Goal: Understand process/instructions: Learn about a topic

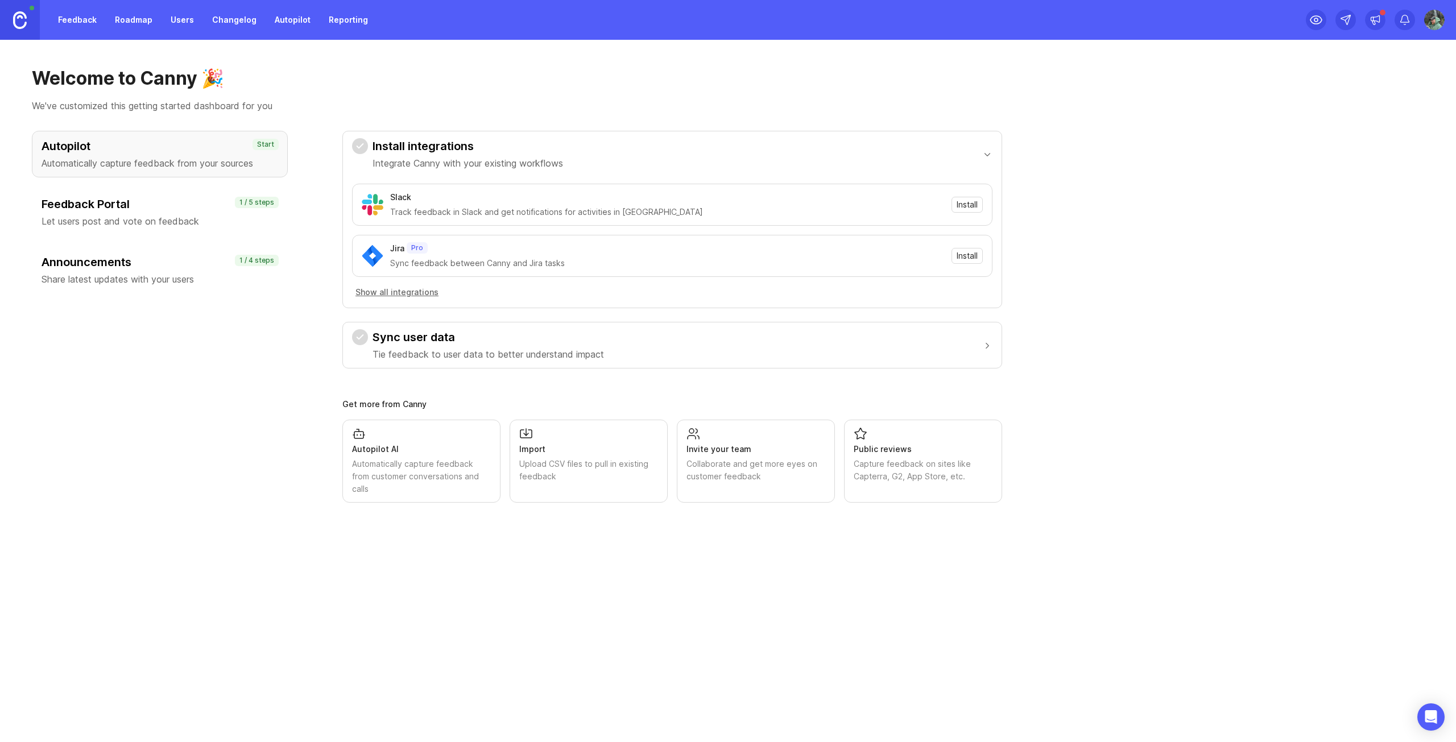
click at [167, 207] on h3 "Feedback Portal" at bounding box center [160, 204] width 237 height 16
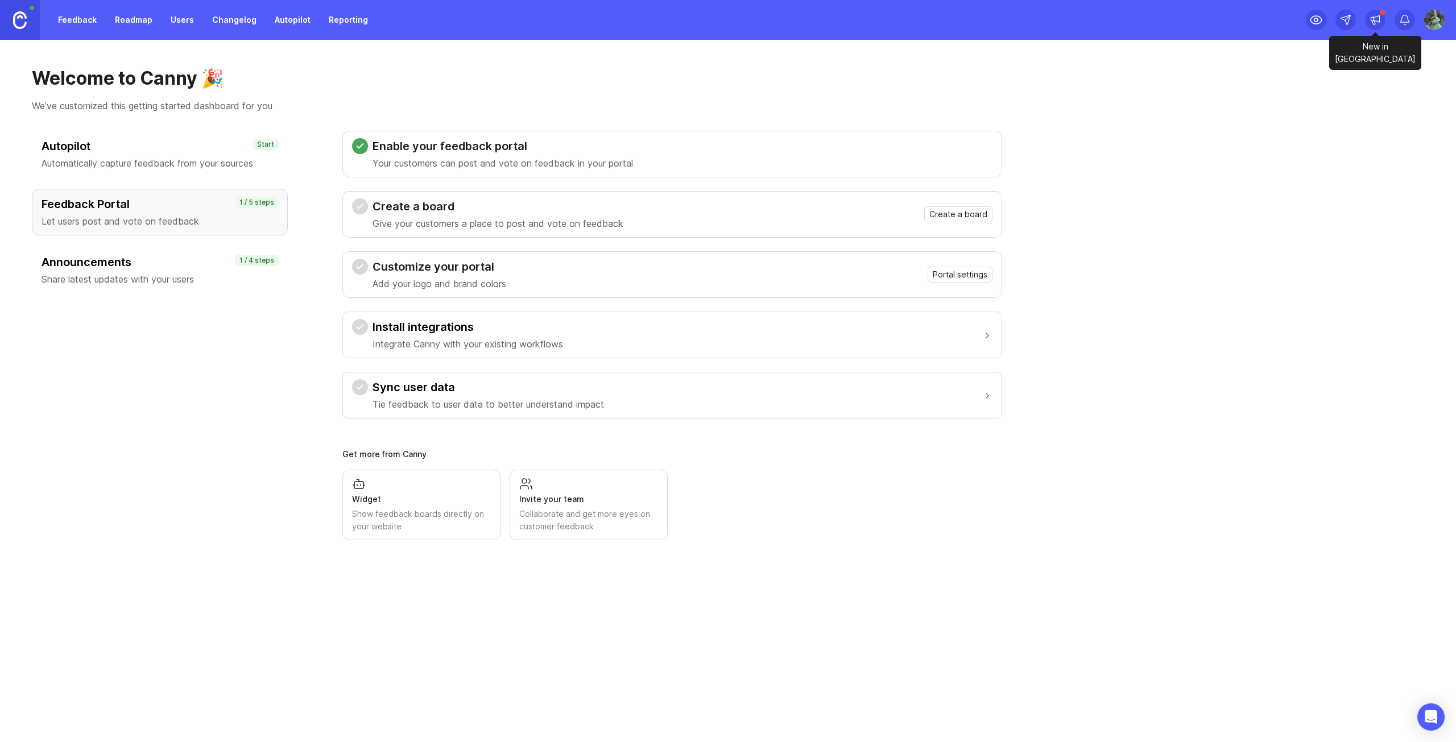
click at [1379, 19] on icon at bounding box center [1375, 19] width 9 height 7
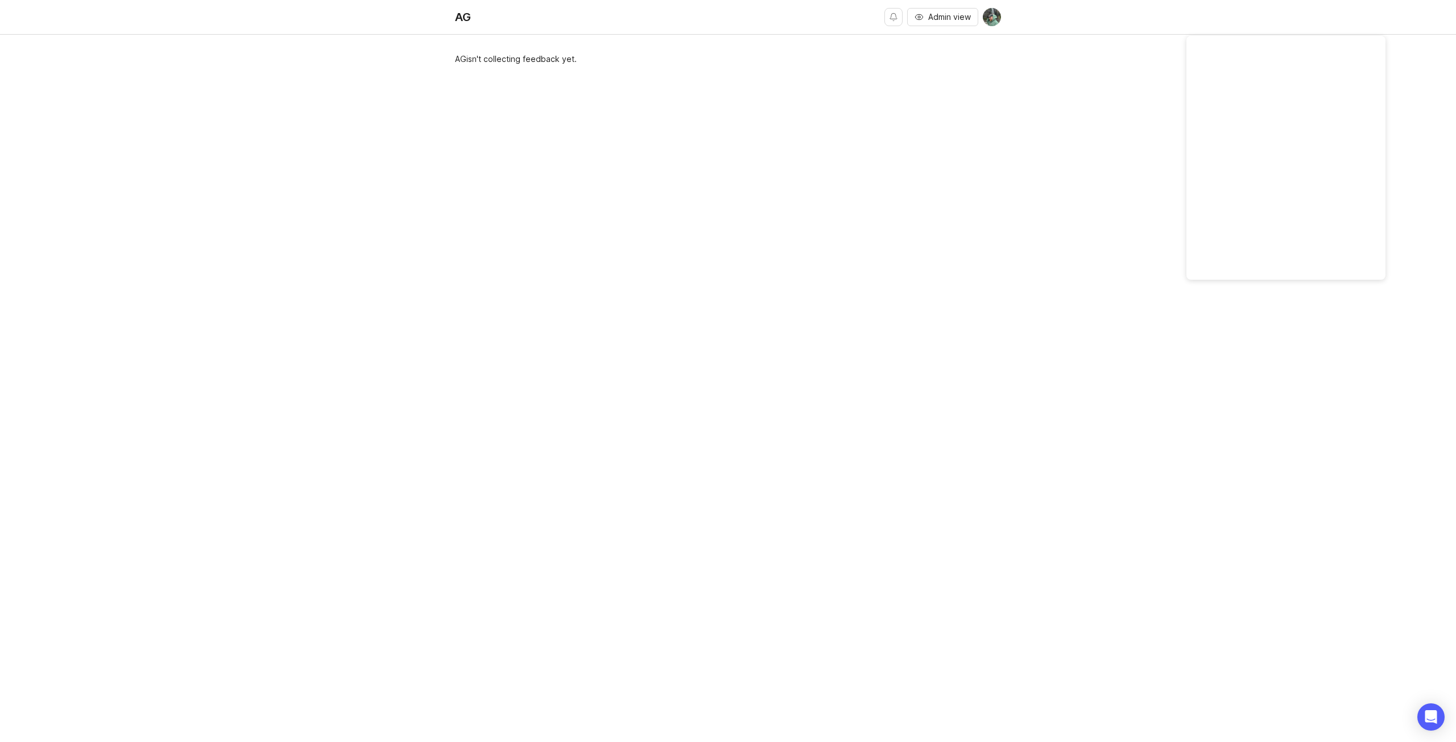
click at [449, 68] on div "AG isn't collecting feedback yet." at bounding box center [728, 394] width 1456 height 683
click at [463, 19] on div "AG" at bounding box center [463, 16] width 16 height 11
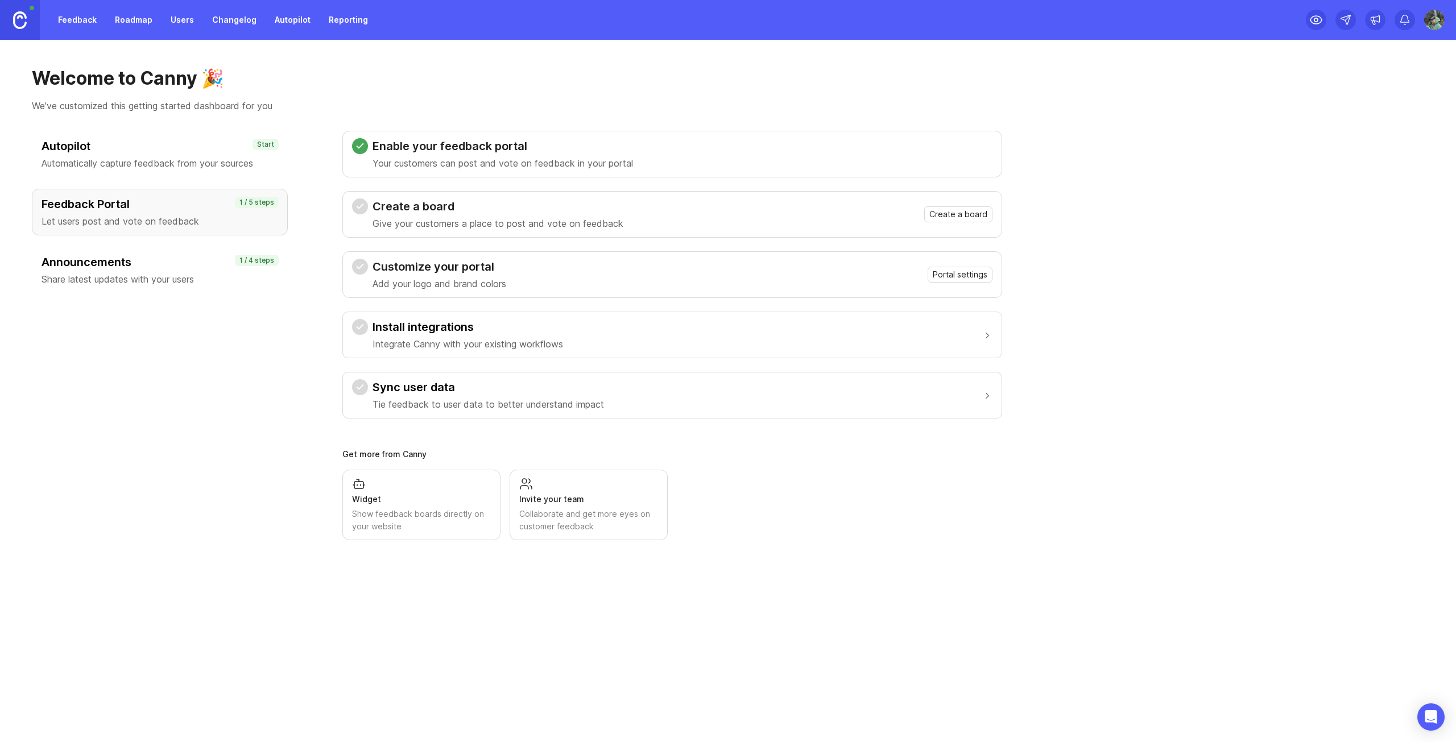
click at [64, 19] on link "Feedback" at bounding box center [77, 20] width 52 height 20
